Goal: Task Accomplishment & Management: Complete application form

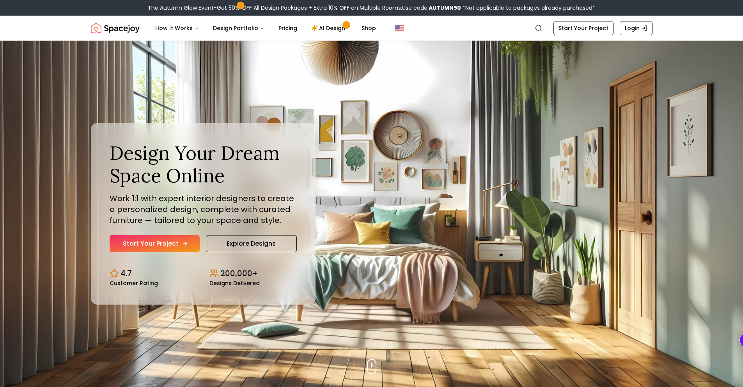
click at [183, 245] on icon "Hero section" at bounding box center [185, 243] width 6 height 6
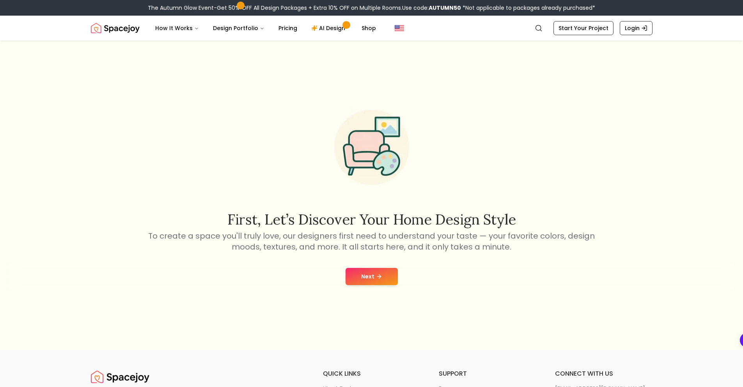
click at [372, 265] on div "Next" at bounding box center [371, 276] width 731 height 30
click at [372, 270] on button "Next" at bounding box center [372, 276] width 52 height 17
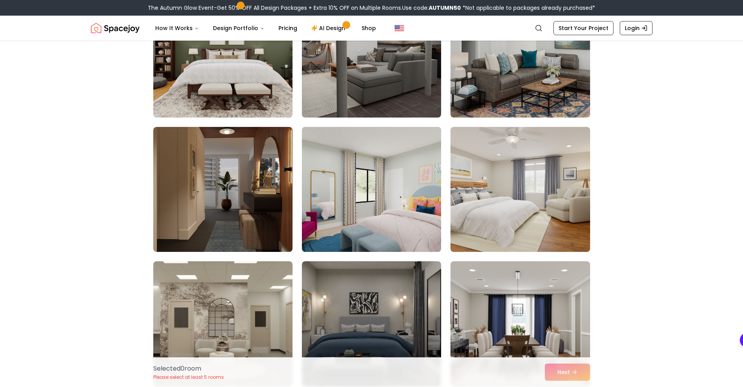
scroll to position [1014, 0]
